Goal: Task Accomplishment & Management: Manage account settings

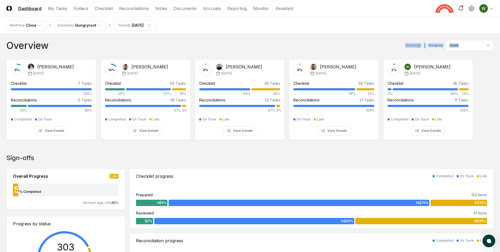
drag, startPoint x: 150, startPoint y: 47, endPoint x: 195, endPoint y: 148, distance: 110.8
click at [195, 156] on div "Sign-offs" at bounding box center [249, 158] width 487 height 8
click at [420, 72] on div "[DATE]" at bounding box center [427, 73] width 46 height 5
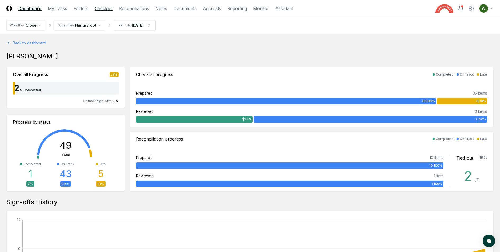
click at [109, 8] on link "Checklist" at bounding box center [104, 8] width 18 height 6
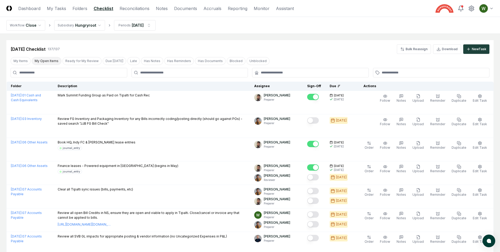
click at [41, 61] on button "My Open Items" at bounding box center [47, 61] width 30 height 8
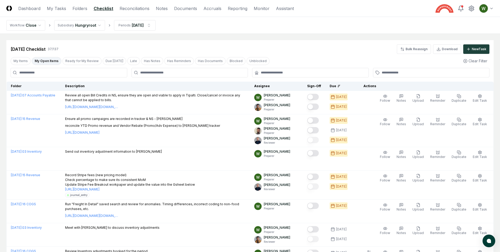
click at [48, 59] on button "My Open Items" at bounding box center [47, 61] width 30 height 8
